Goal: Find specific page/section: Find specific page/section

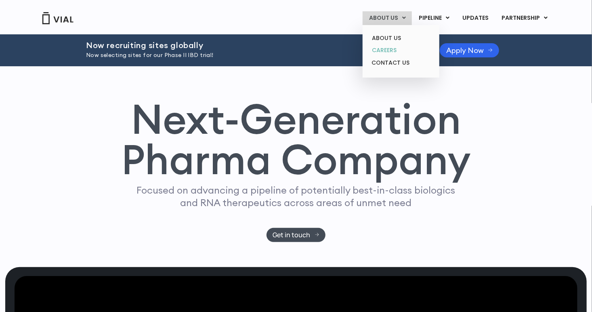
click at [395, 49] on link "CAREERS" at bounding box center [400, 50] width 71 height 13
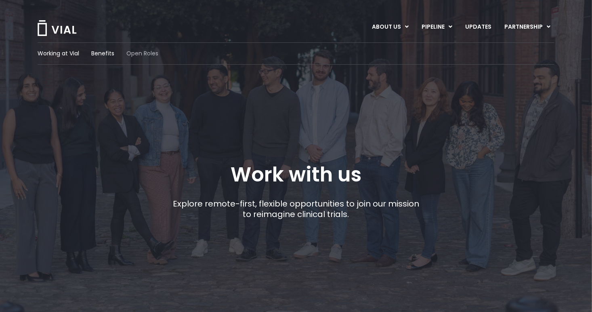
click at [143, 52] on span "Open Roles" at bounding box center [142, 53] width 32 height 8
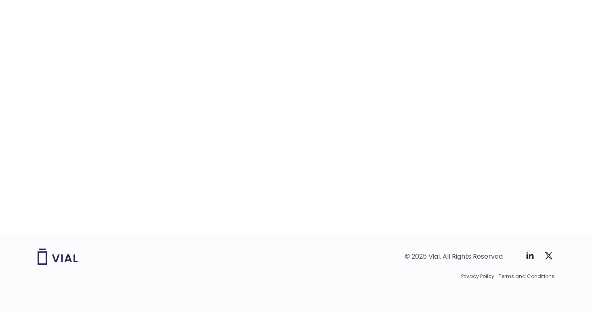
scroll to position [1149, 0]
